Goal: Browse casually: Explore the website without a specific task or goal

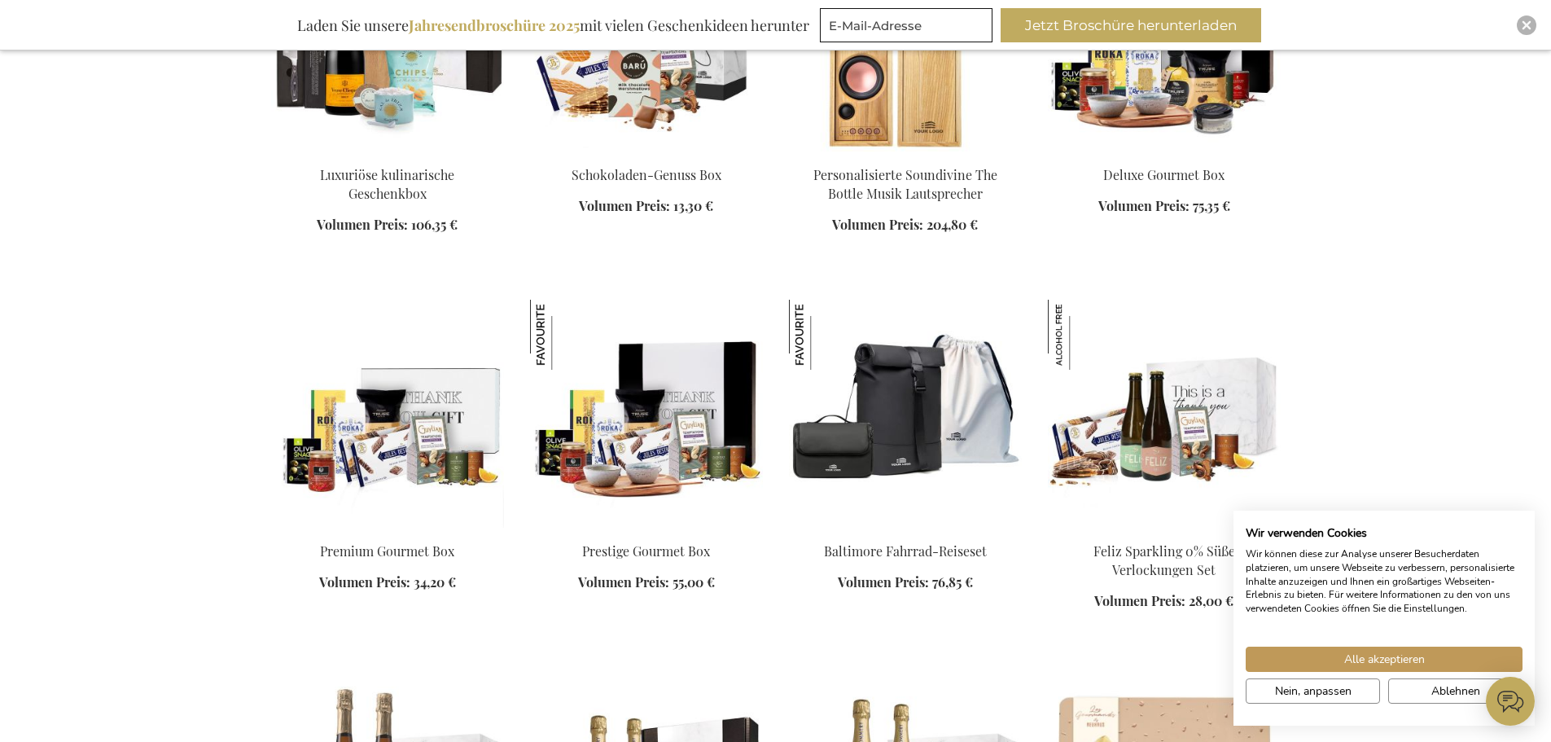
scroll to position [10745, 0]
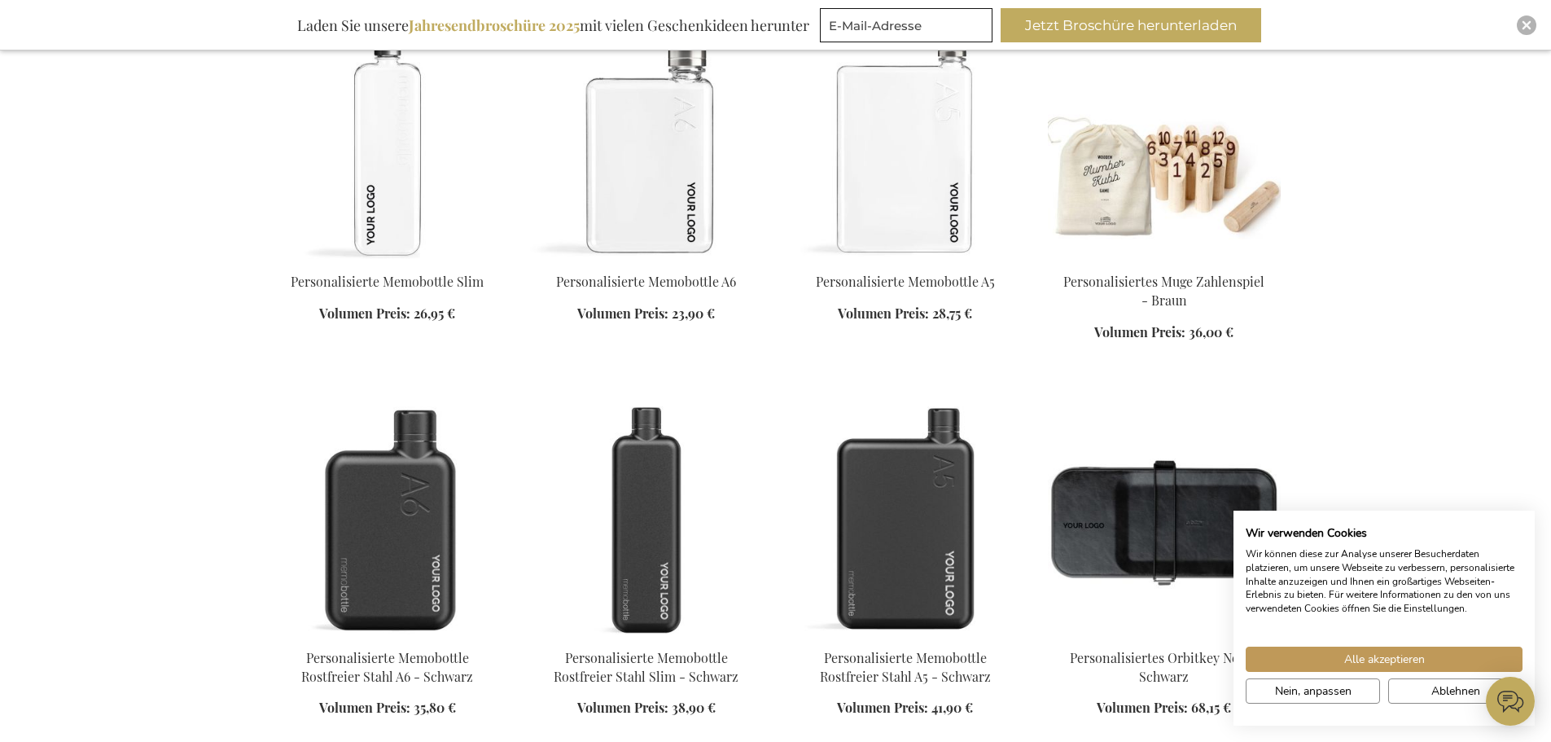
scroll to position [12210, 0]
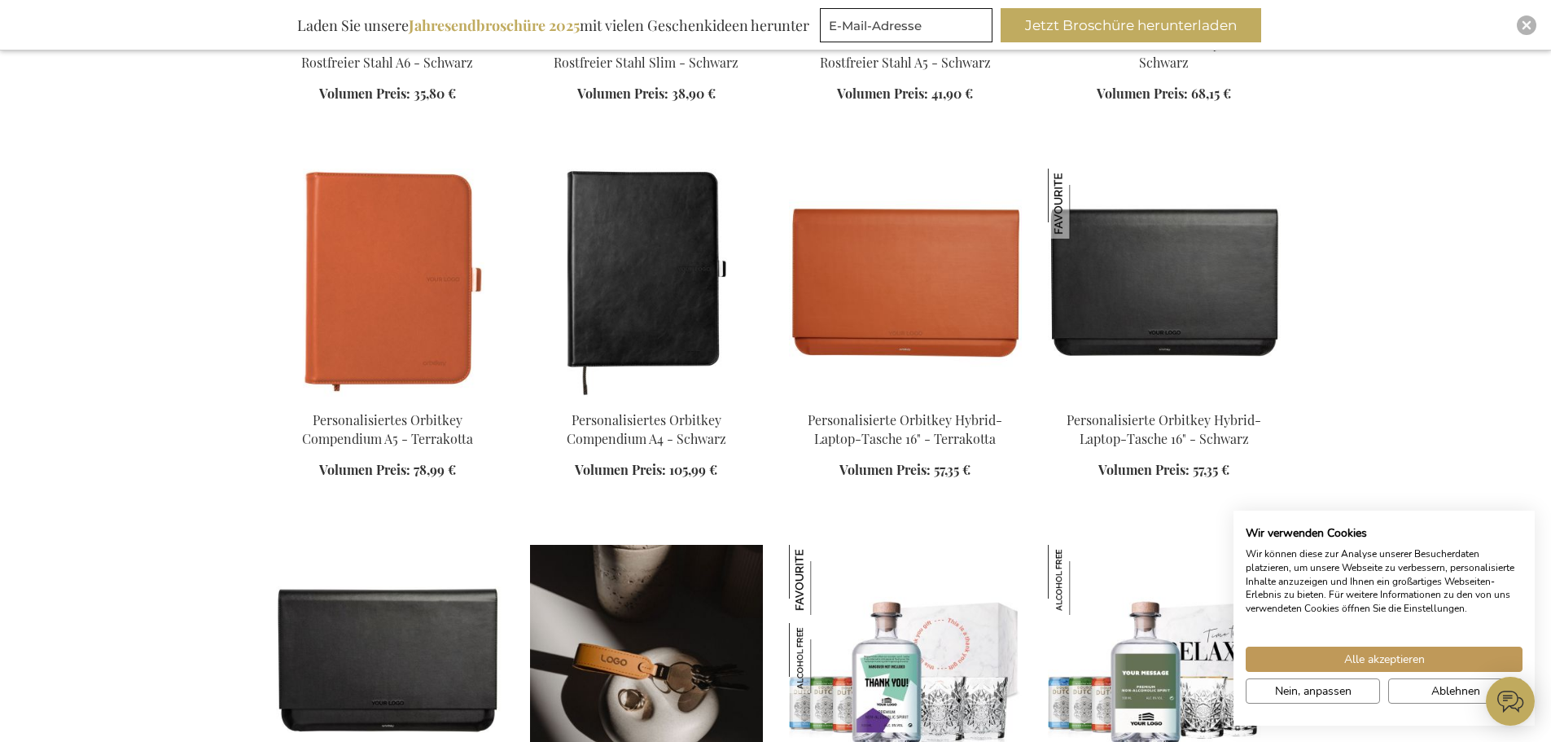
scroll to position [13024, 0]
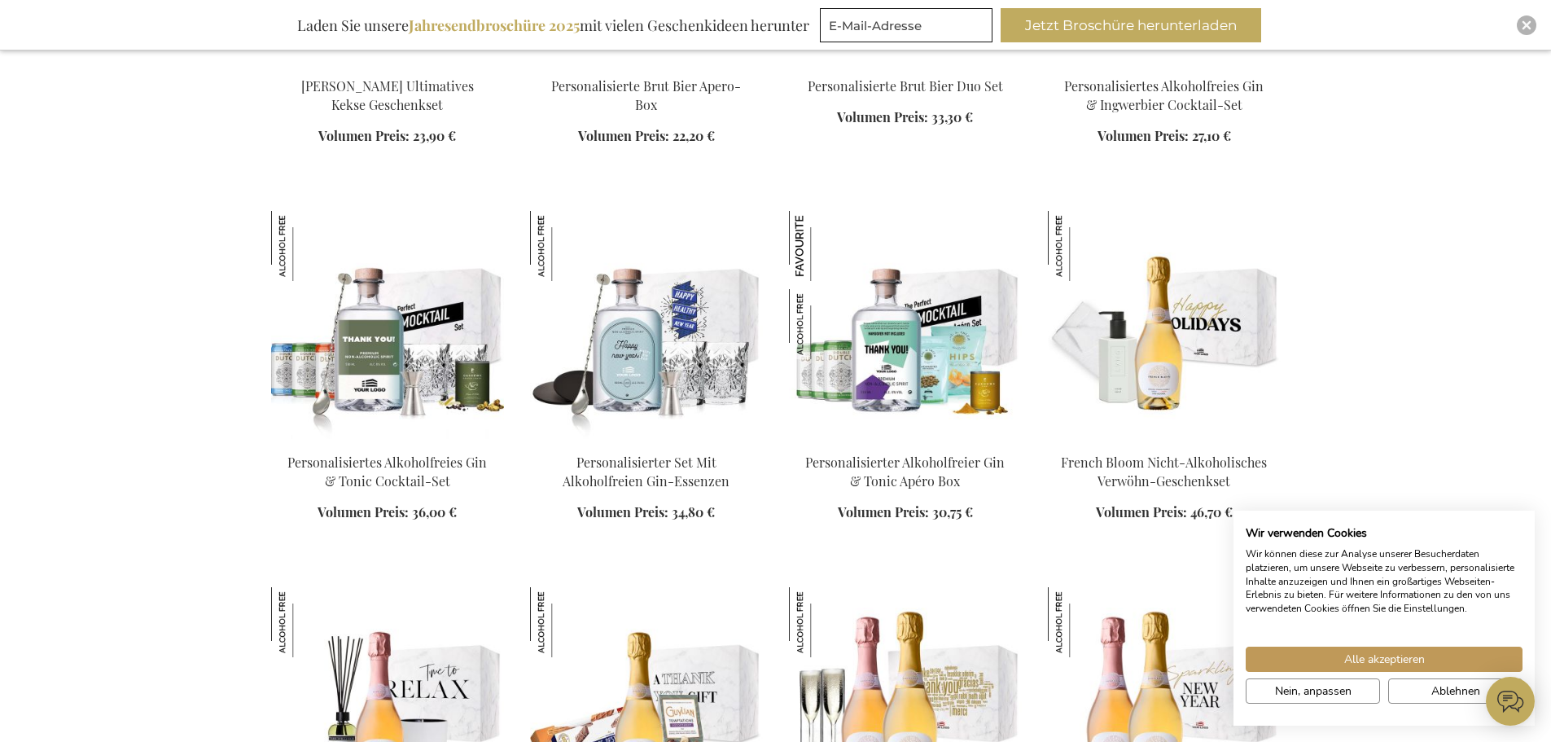
scroll to position [17094, 0]
